Goal: Transaction & Acquisition: Purchase product/service

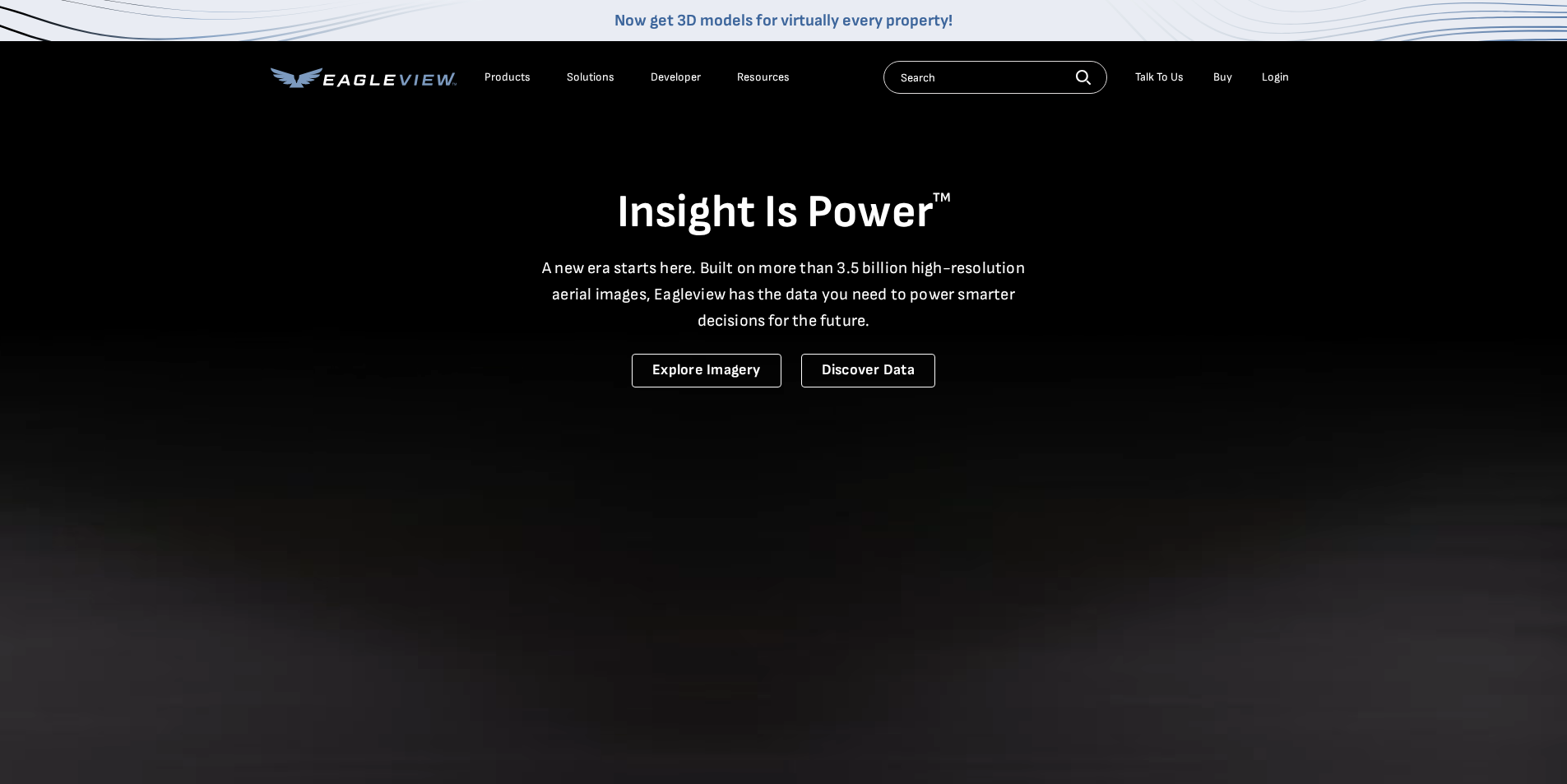
click at [1287, 73] on div "Login" at bounding box center [1275, 77] width 27 height 15
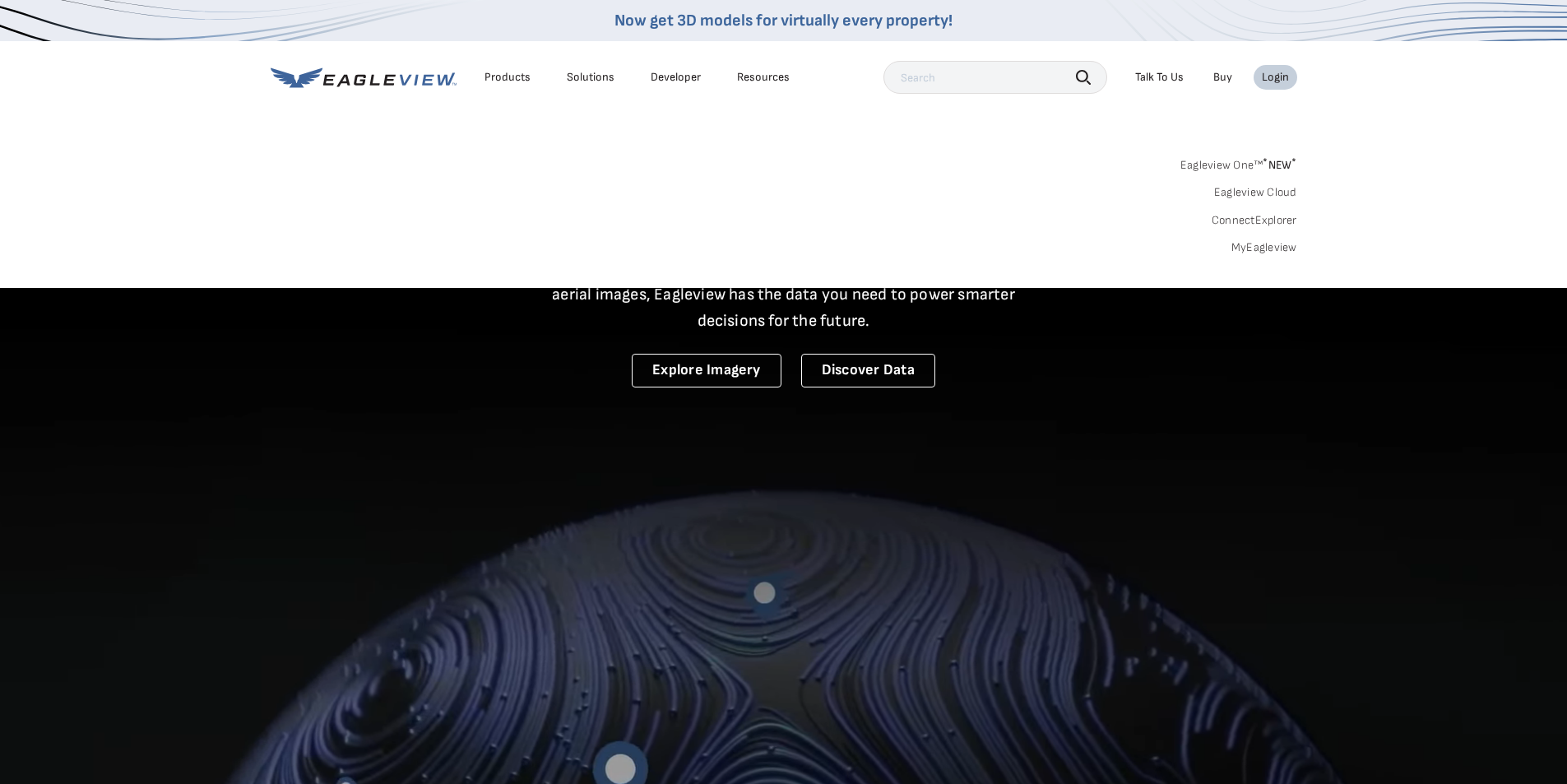
click at [1273, 246] on link "MyEagleview" at bounding box center [1264, 247] width 66 height 15
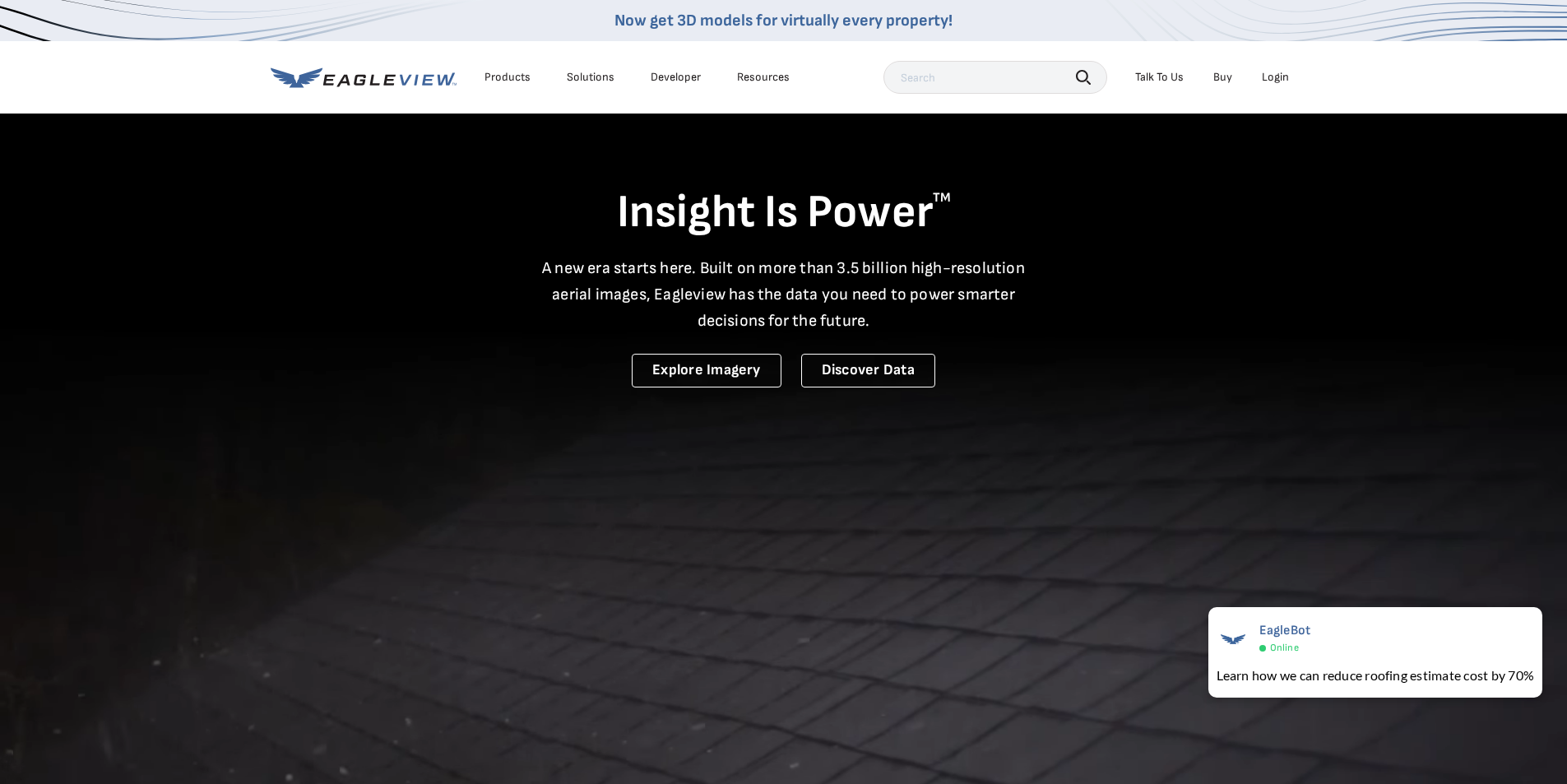
click at [1280, 77] on div "Login" at bounding box center [1275, 77] width 27 height 15
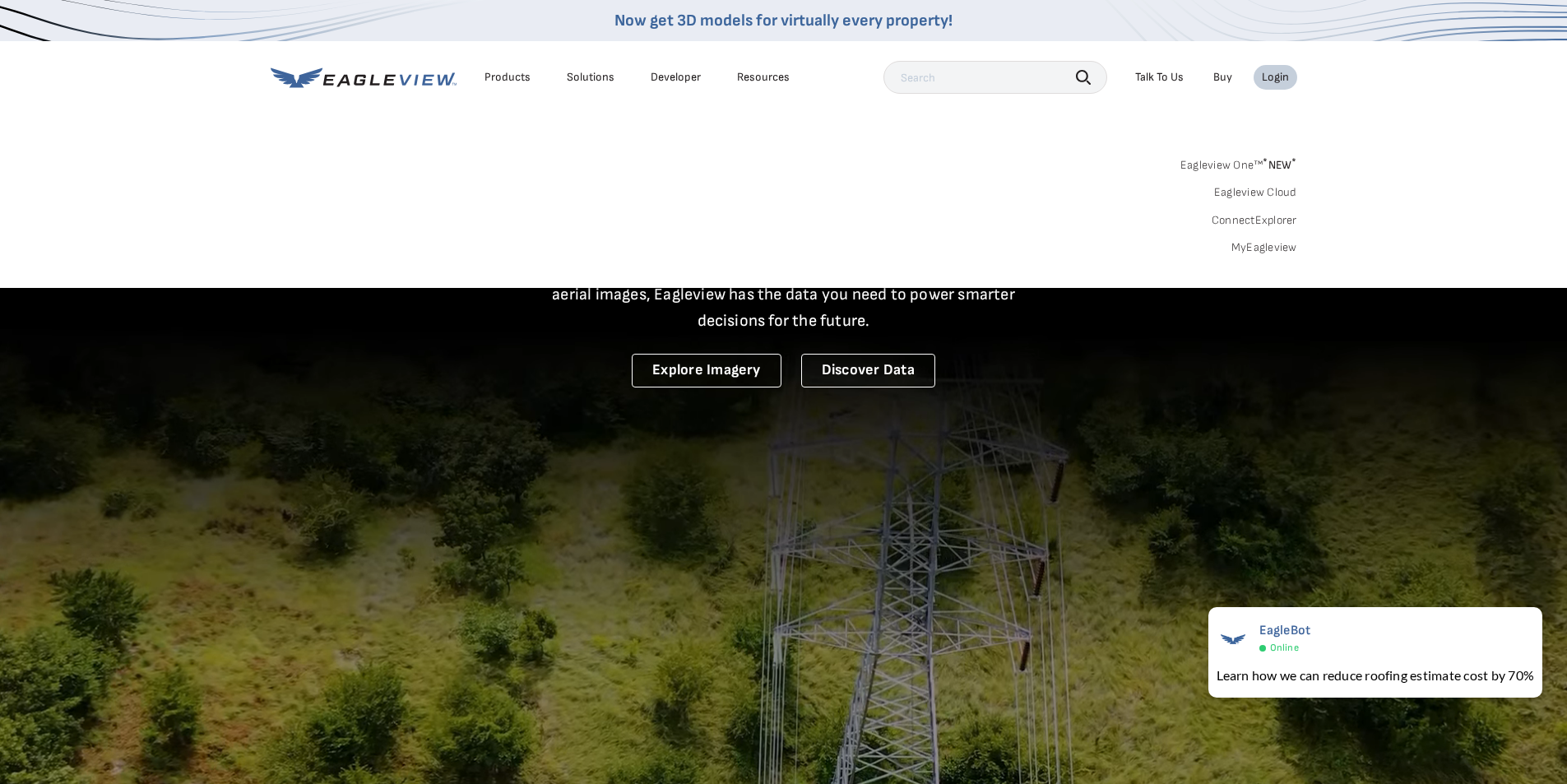
click at [1266, 243] on link "MyEagleview" at bounding box center [1264, 247] width 66 height 15
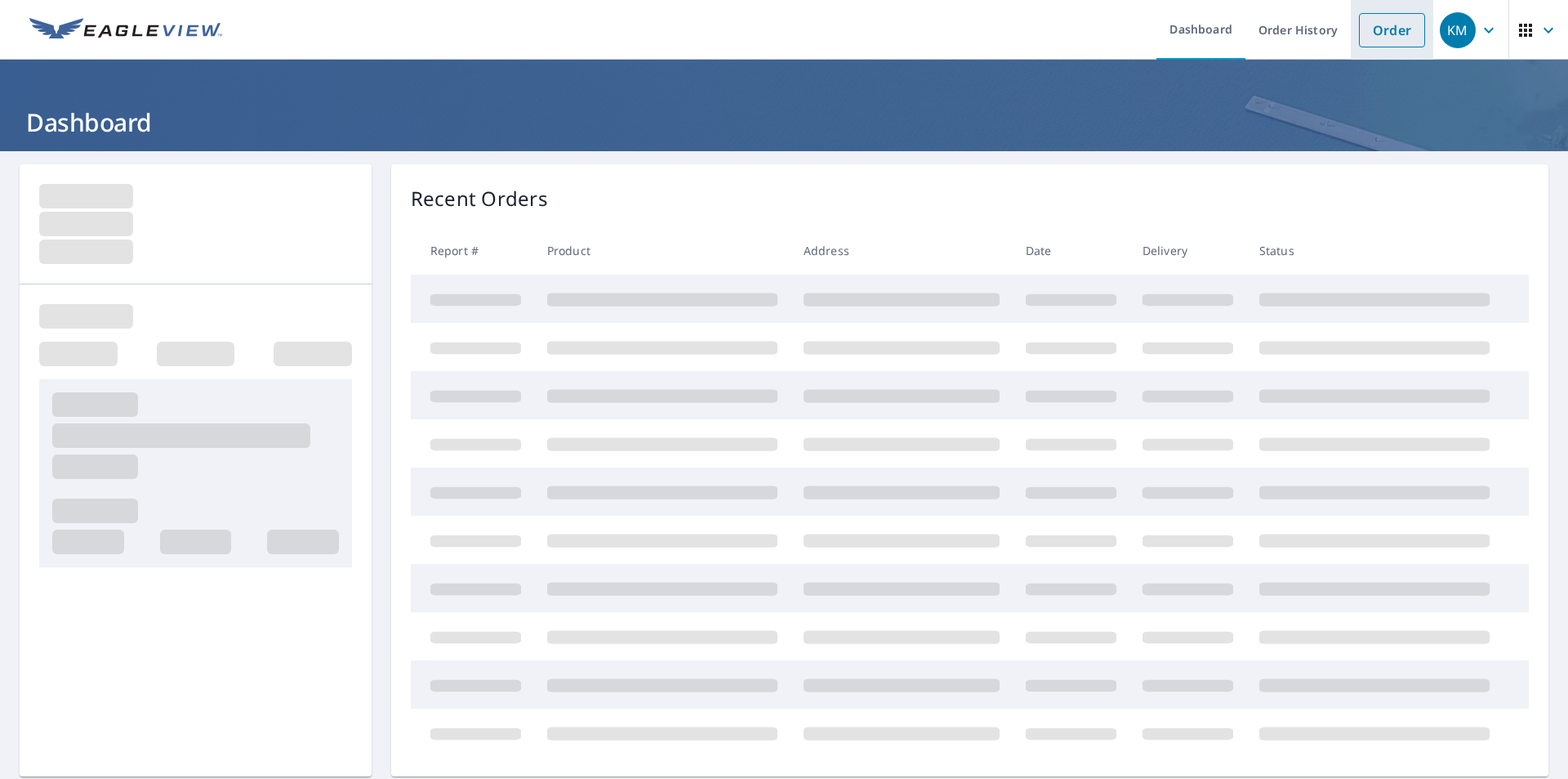
click at [1367, 32] on link "Order" at bounding box center [1393, 30] width 66 height 35
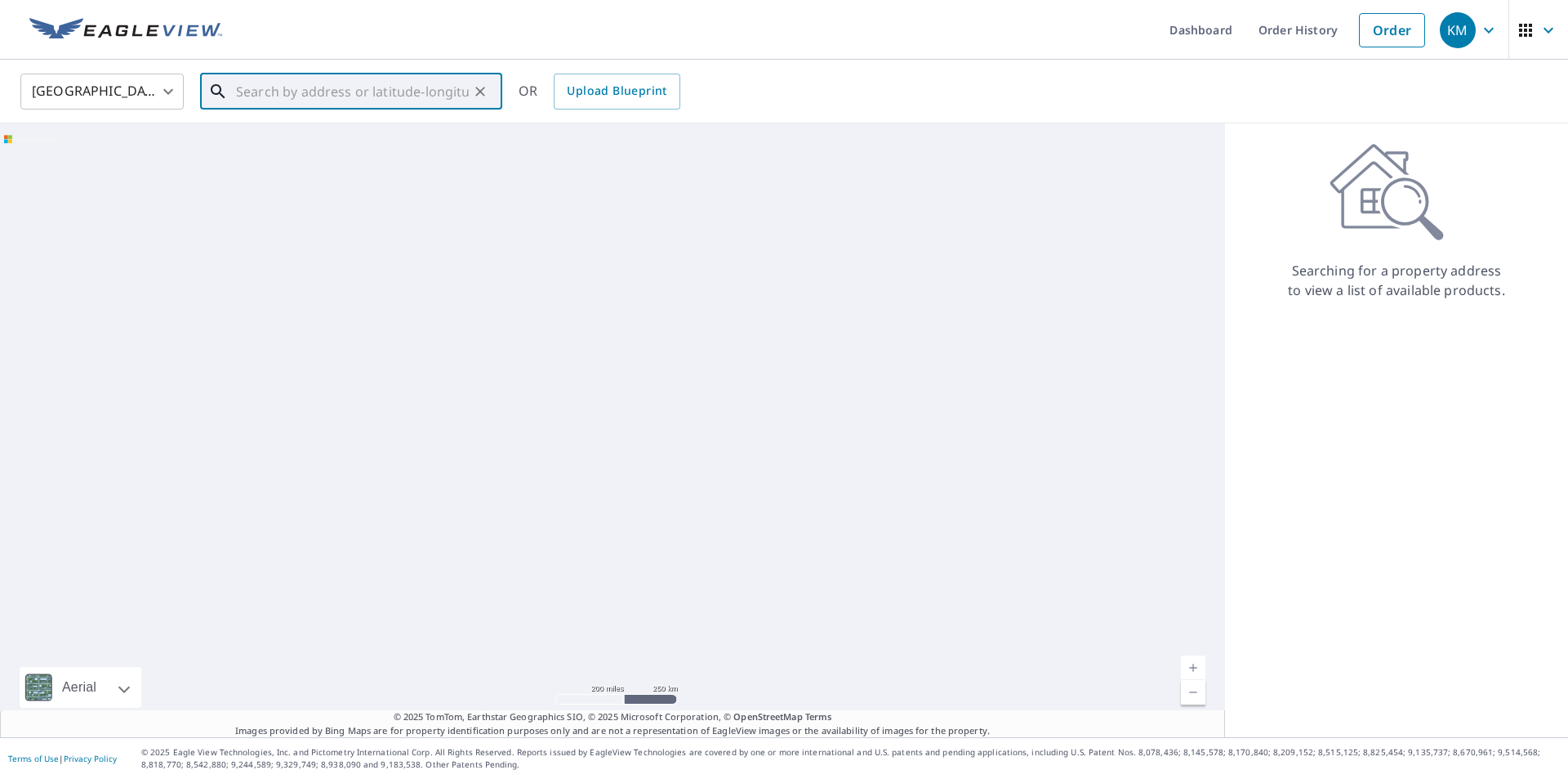
click at [293, 104] on input "text" at bounding box center [352, 91] width 233 height 46
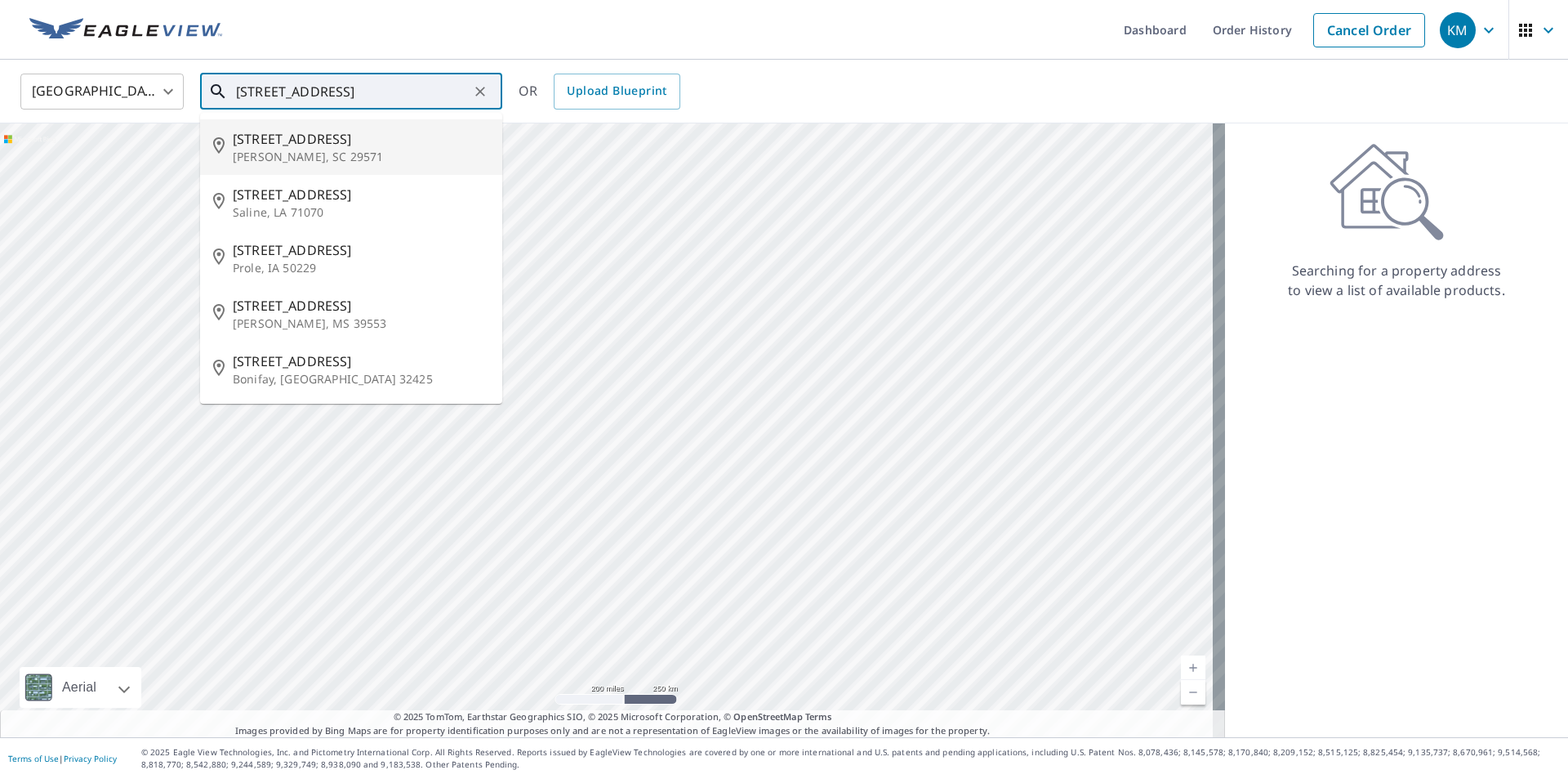
click at [296, 149] on p "[PERSON_NAME], SC 29571" at bounding box center [360, 156] width 256 height 17
type input "[STREET_ADDRESS][PERSON_NAME]"
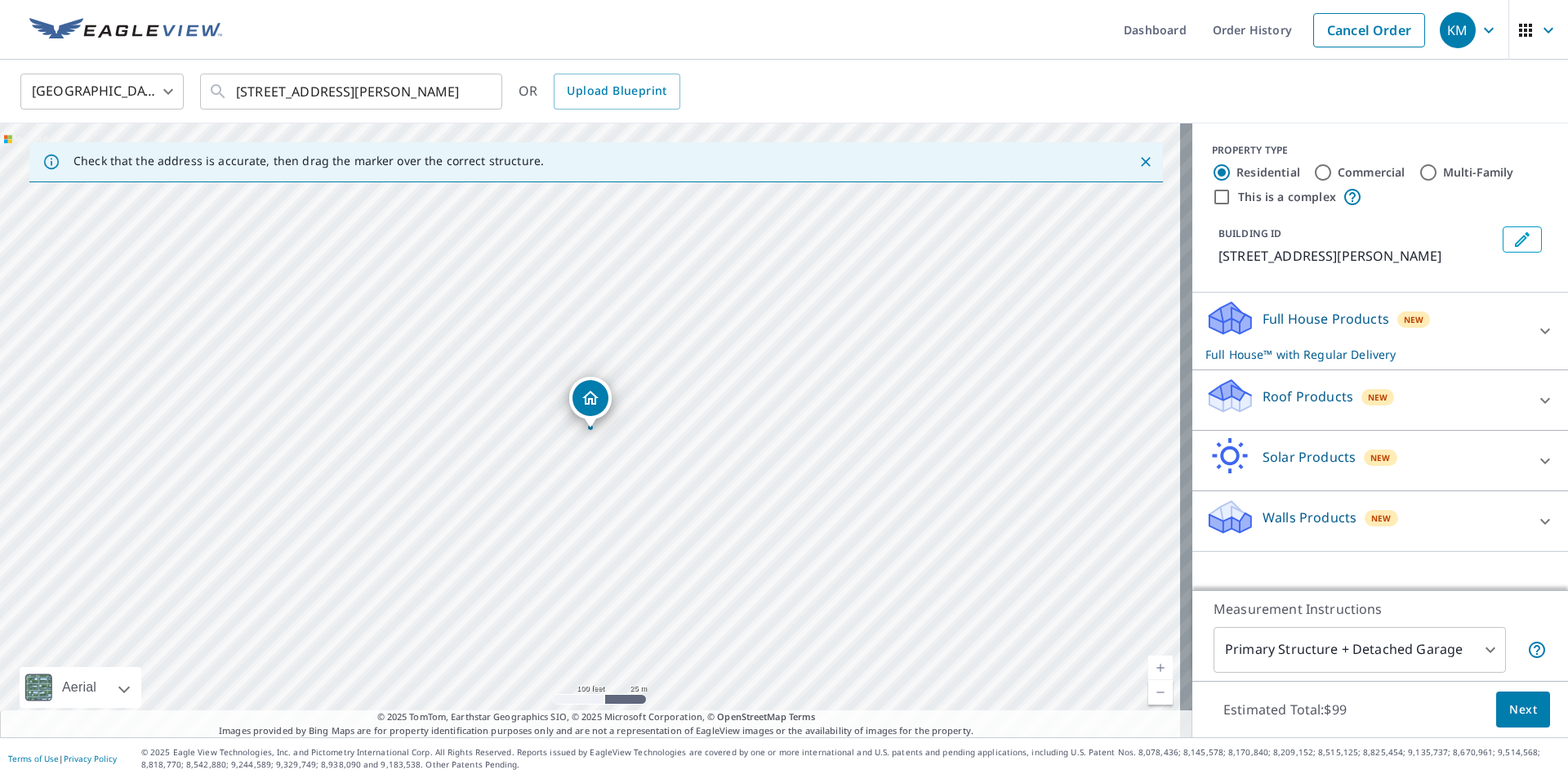
click at [1536, 393] on icon at bounding box center [1545, 400] width 20 height 20
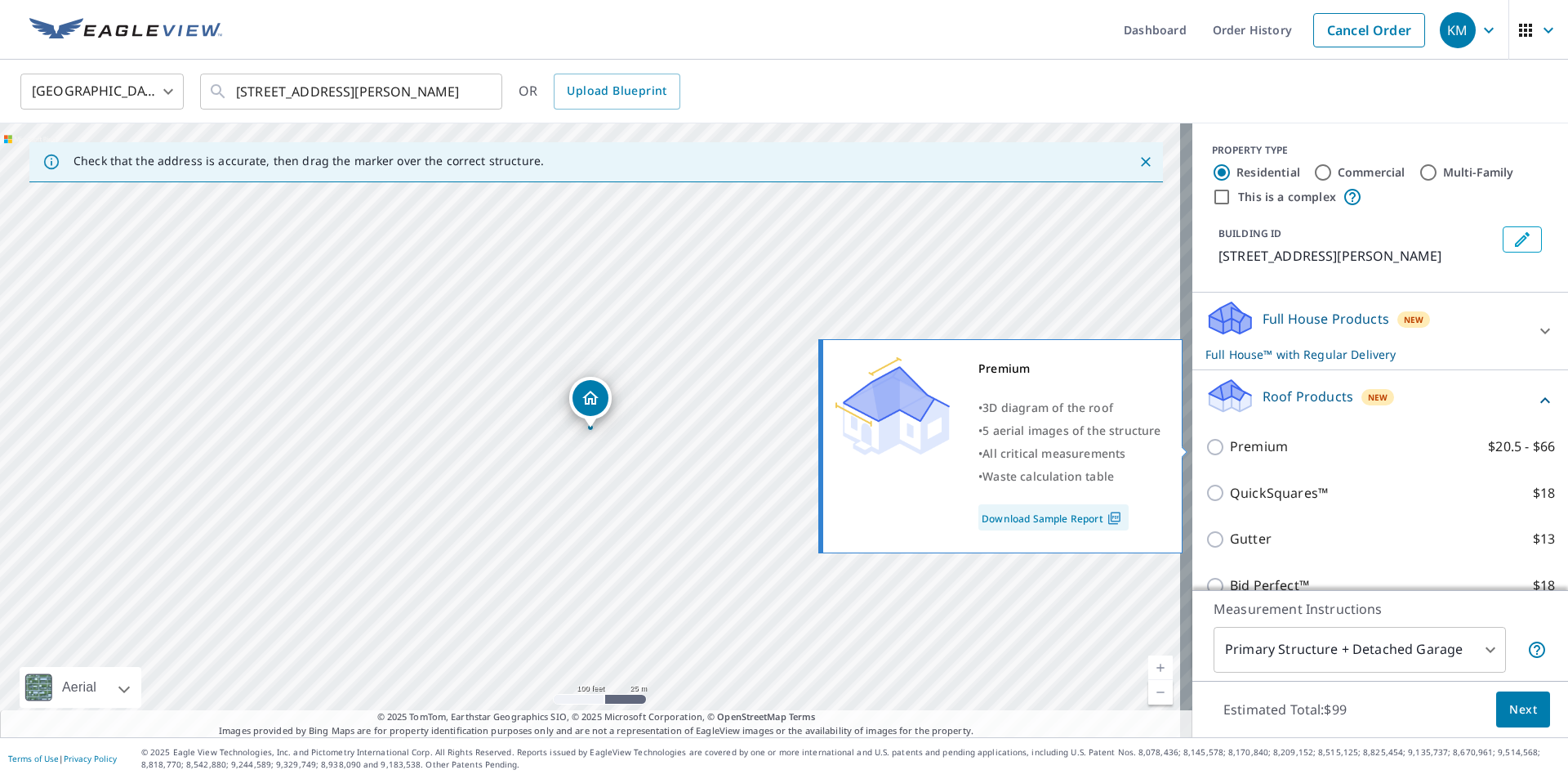
click at [1206, 446] on input "Premium $20.5 - $66" at bounding box center [1218, 446] width 24 height 20
checkbox input "true"
checkbox input "false"
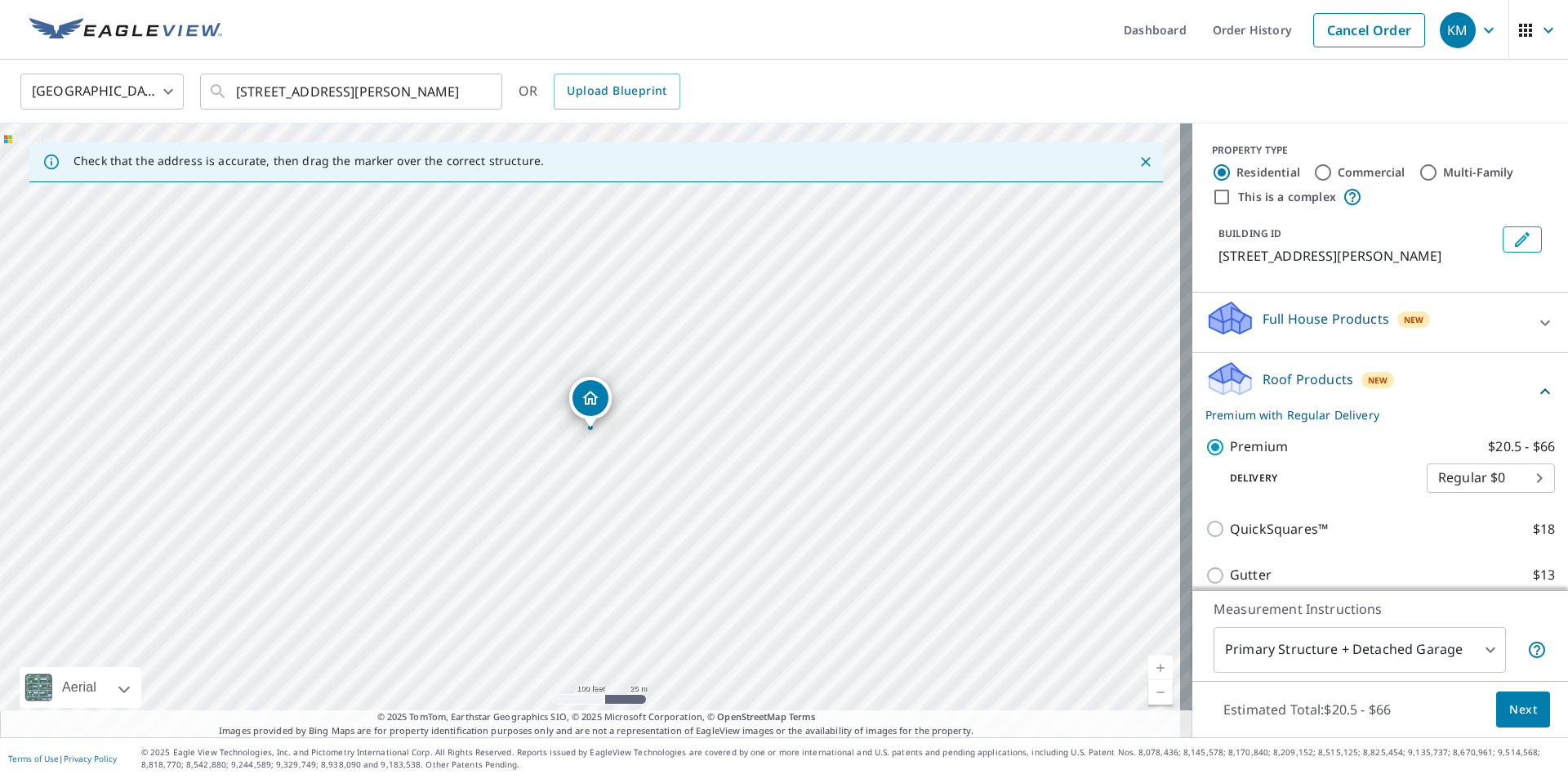
click at [1497, 710] on button "Next" at bounding box center [1524, 710] width 54 height 36
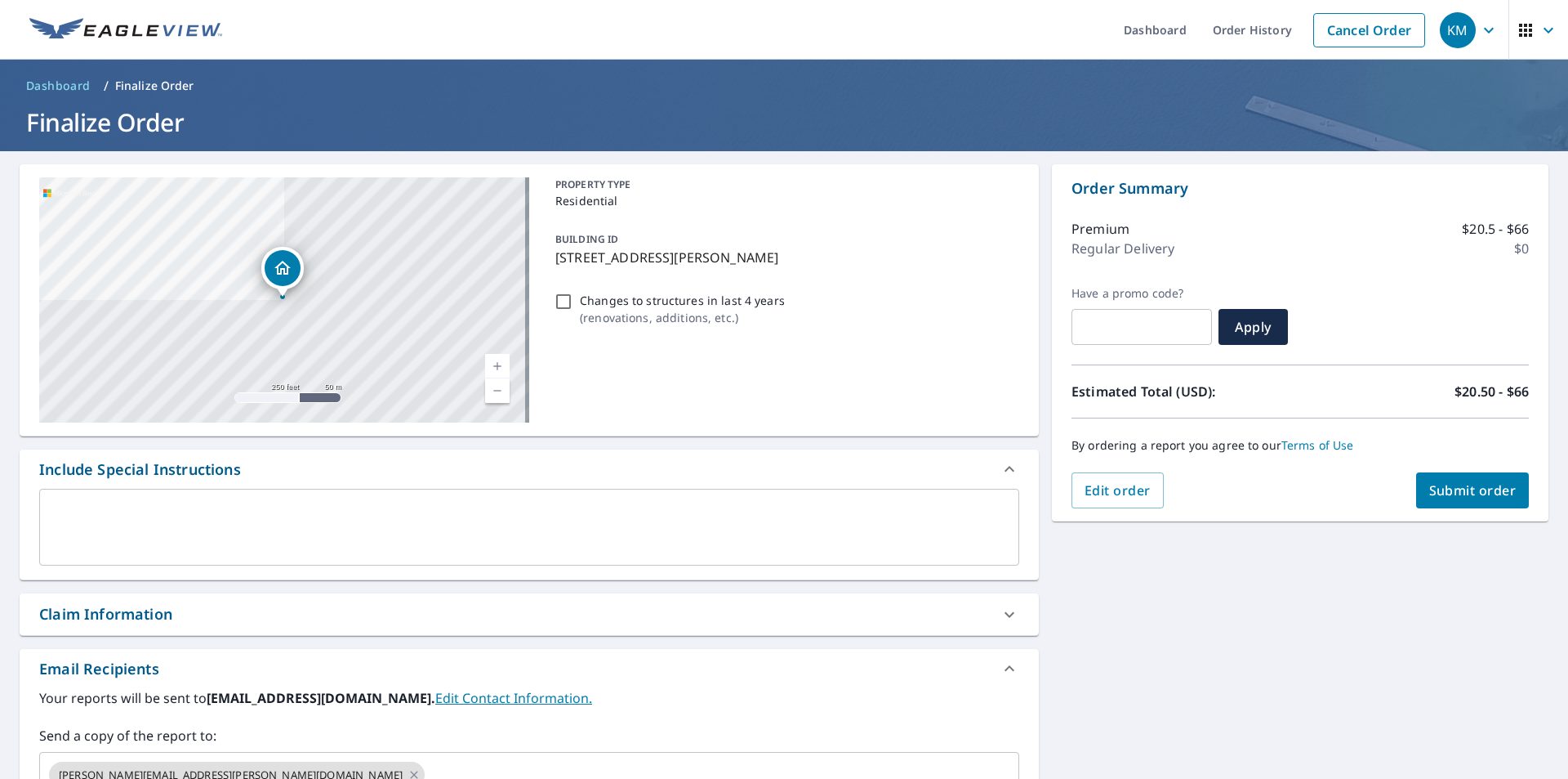
click at [1009, 620] on icon at bounding box center [1010, 614] width 20 height 20
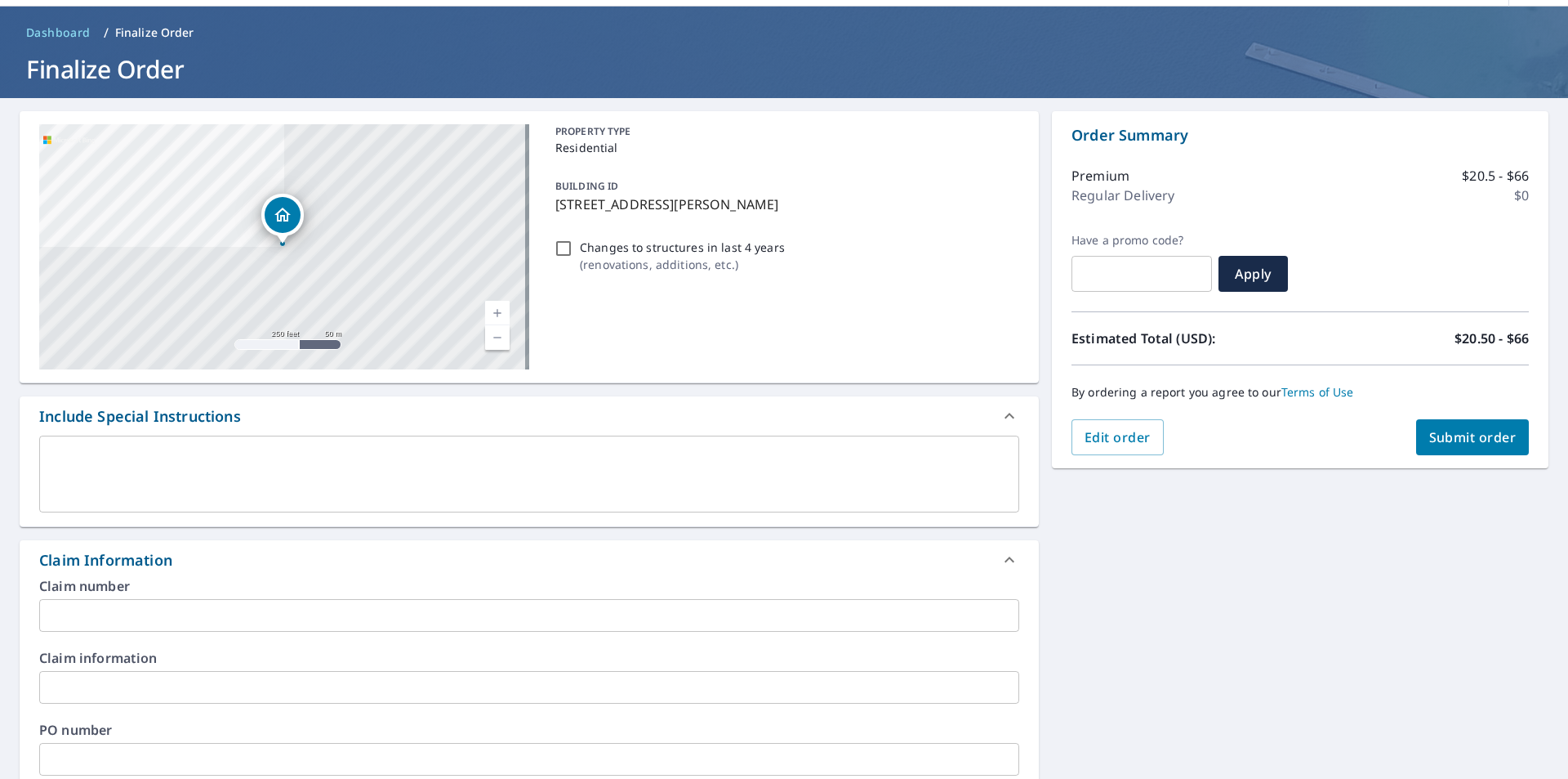
scroll to position [82, 0]
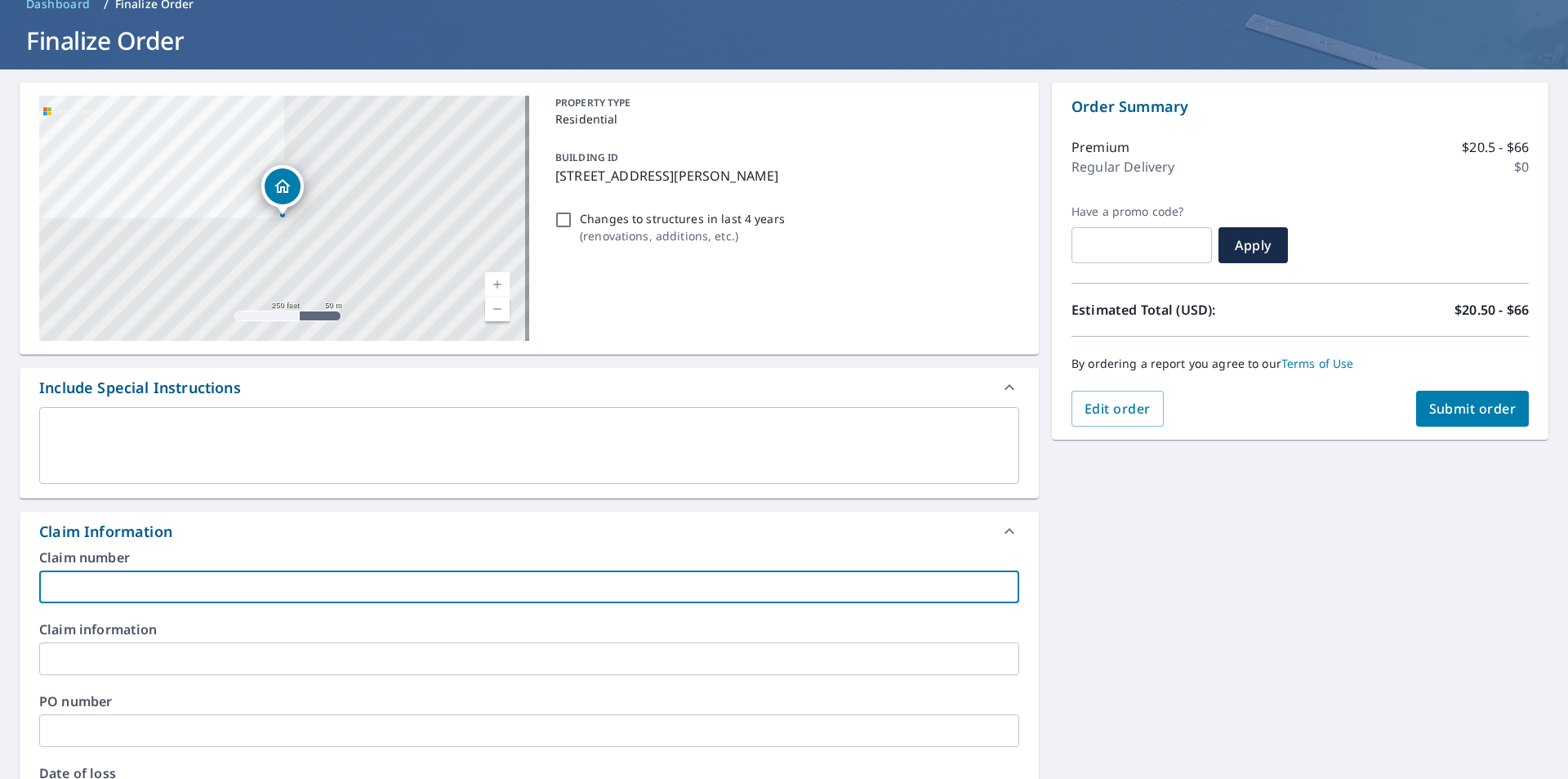
click at [159, 593] on input "text" at bounding box center [529, 587] width 980 height 33
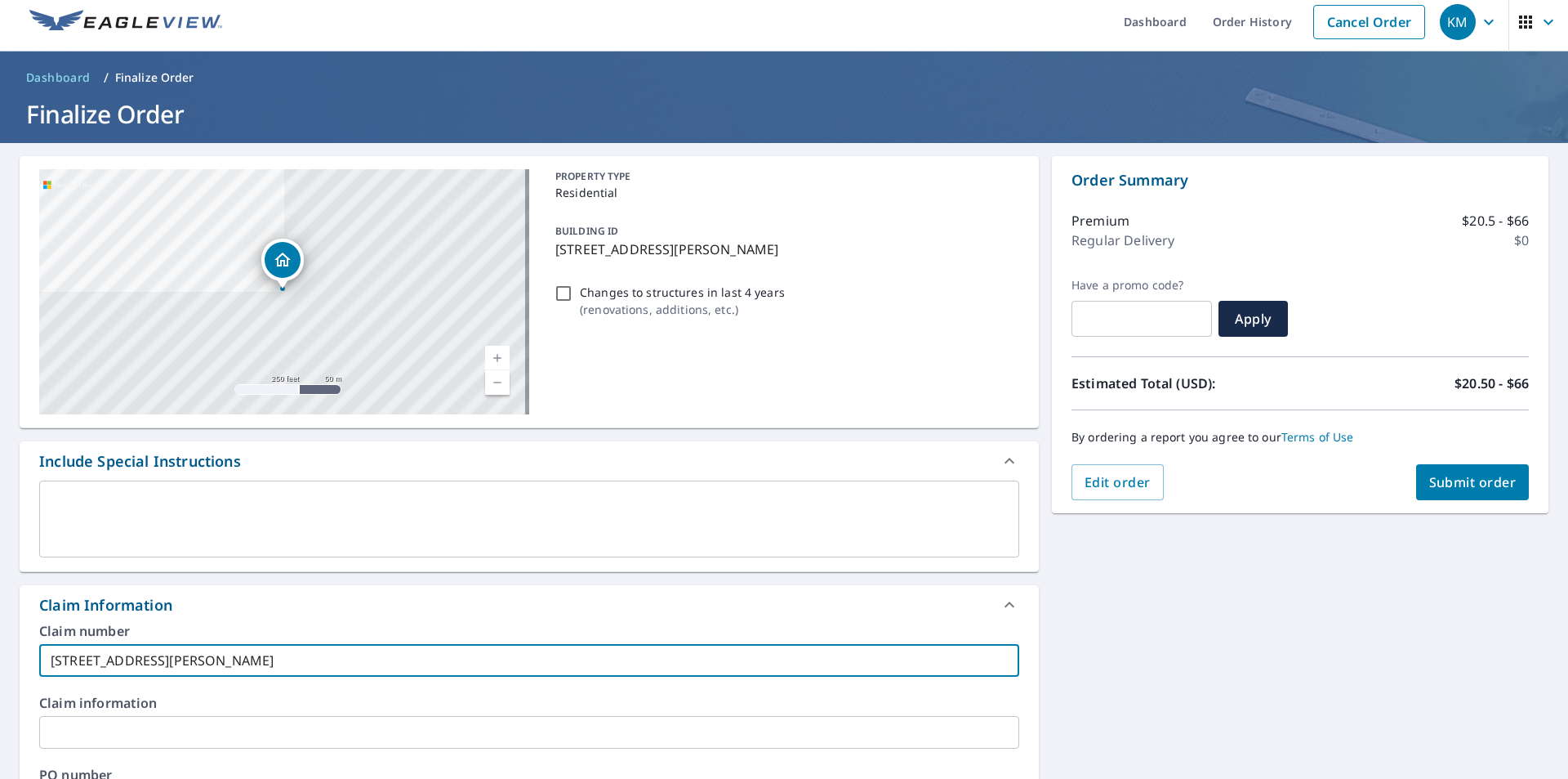
scroll to position [0, 0]
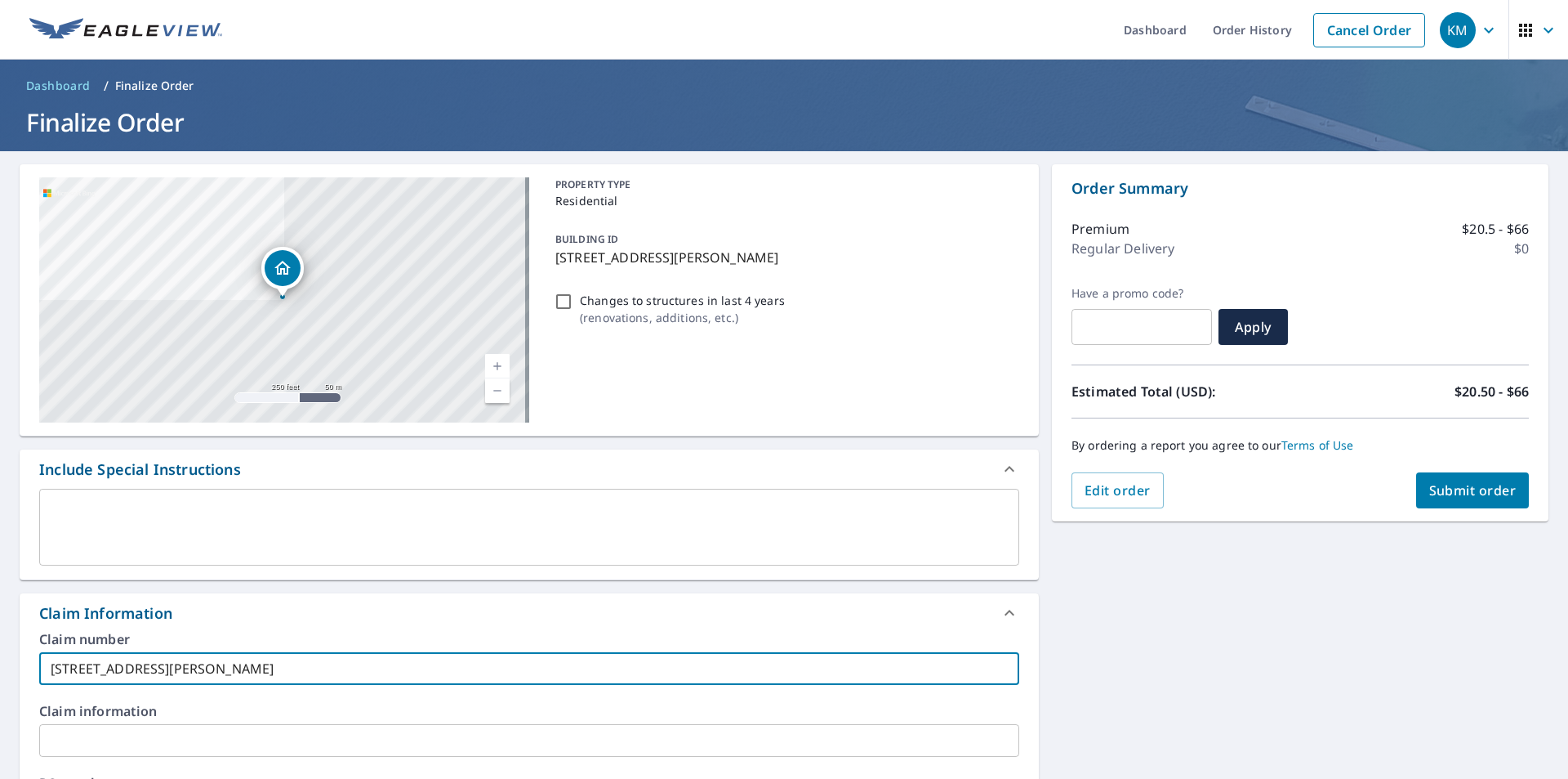
type input "[STREET_ADDRESS][PERSON_NAME]"
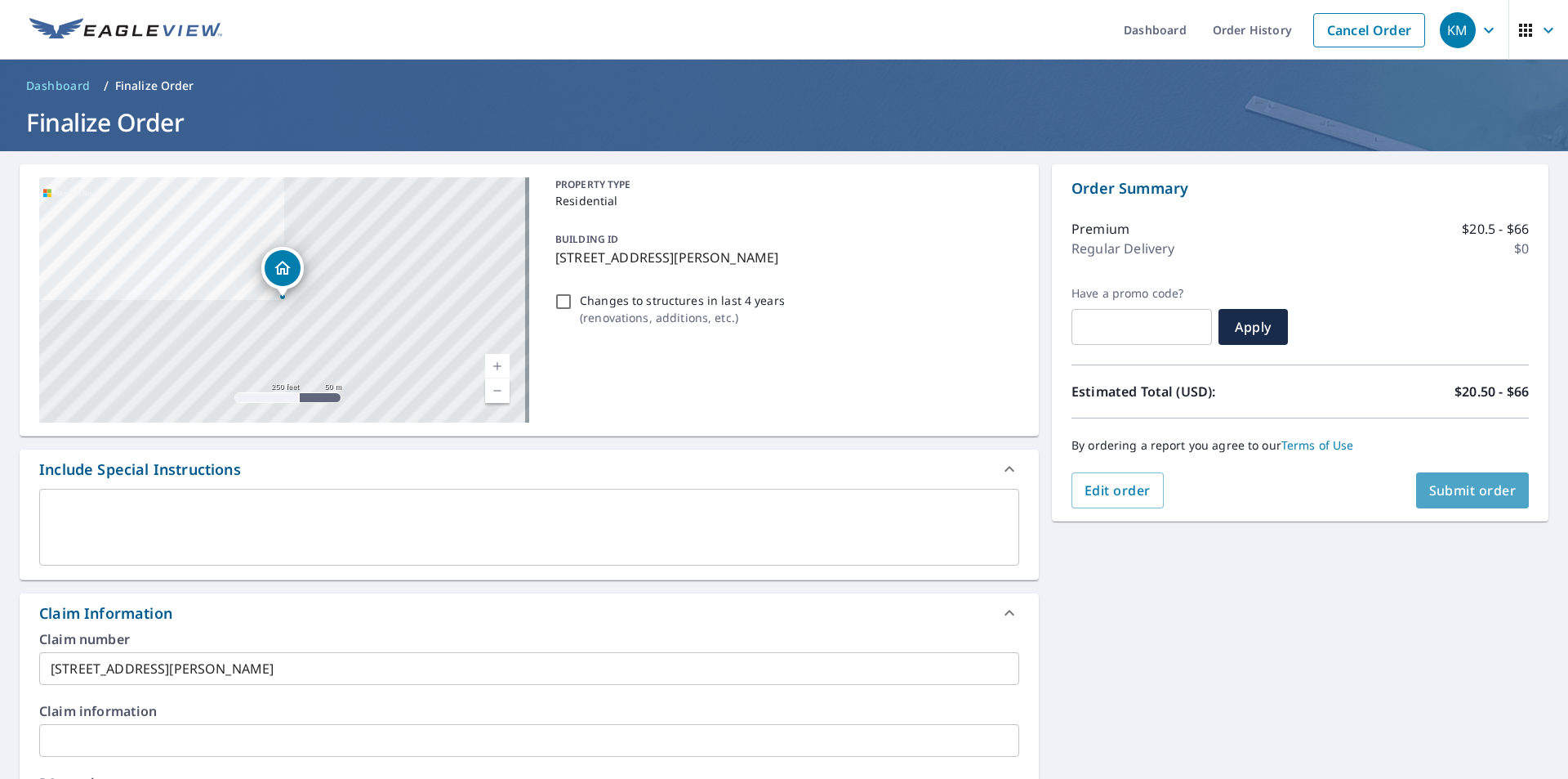
click at [1485, 486] on span "Submit order" at bounding box center [1473, 490] width 88 height 18
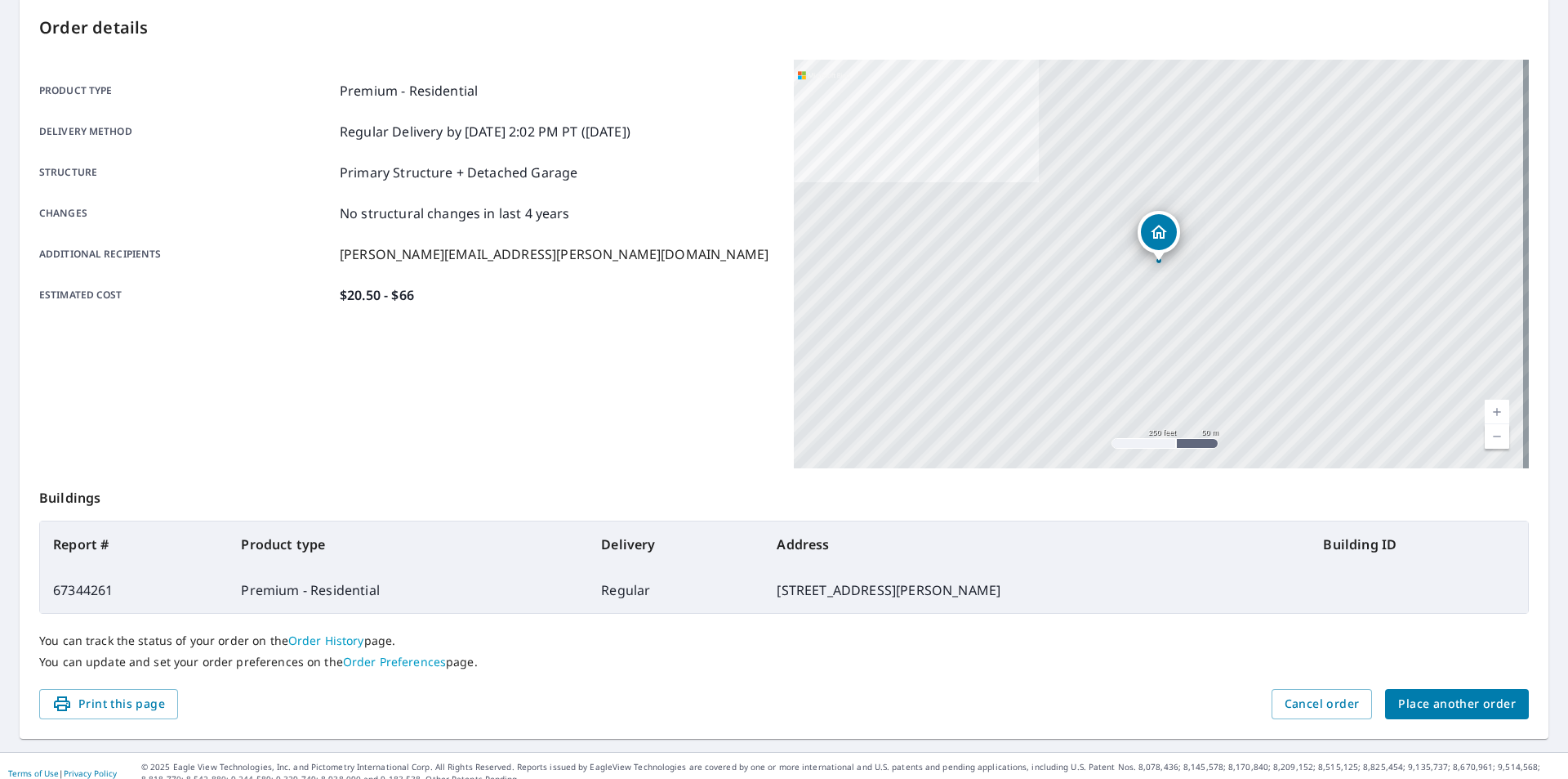
scroll to position [183, 0]
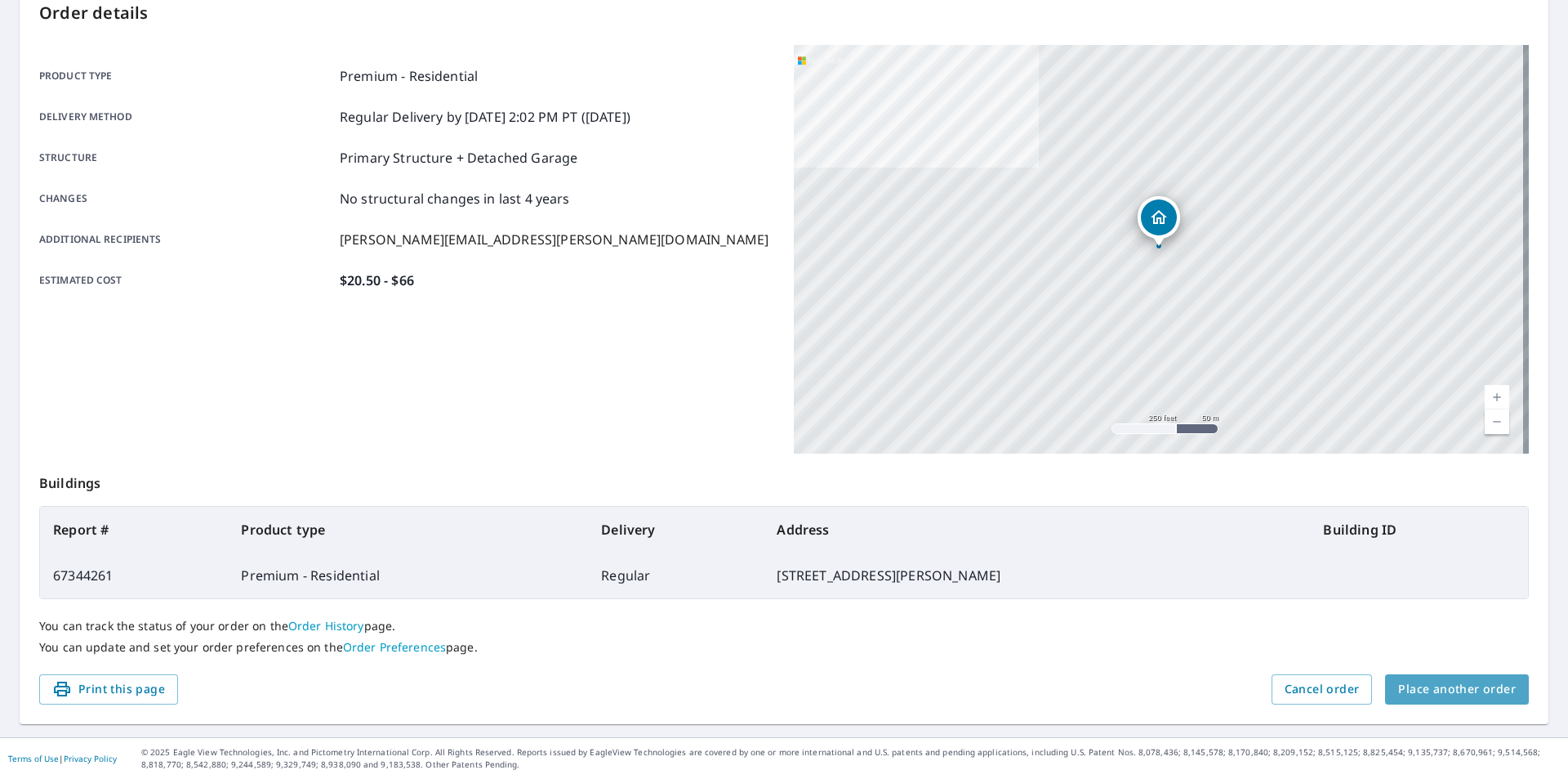
click at [1466, 677] on button "Place another order" at bounding box center [1458, 689] width 144 height 30
